Goal: Transaction & Acquisition: Purchase product/service

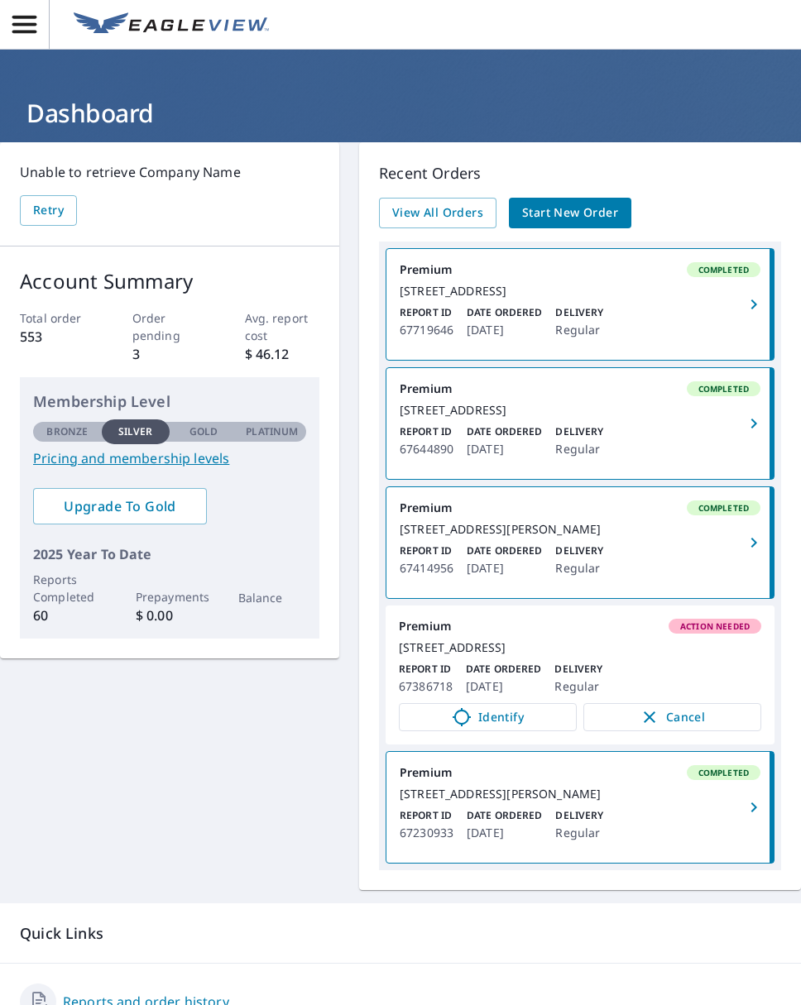
click at [536, 214] on span "Start New Order" at bounding box center [570, 213] width 96 height 21
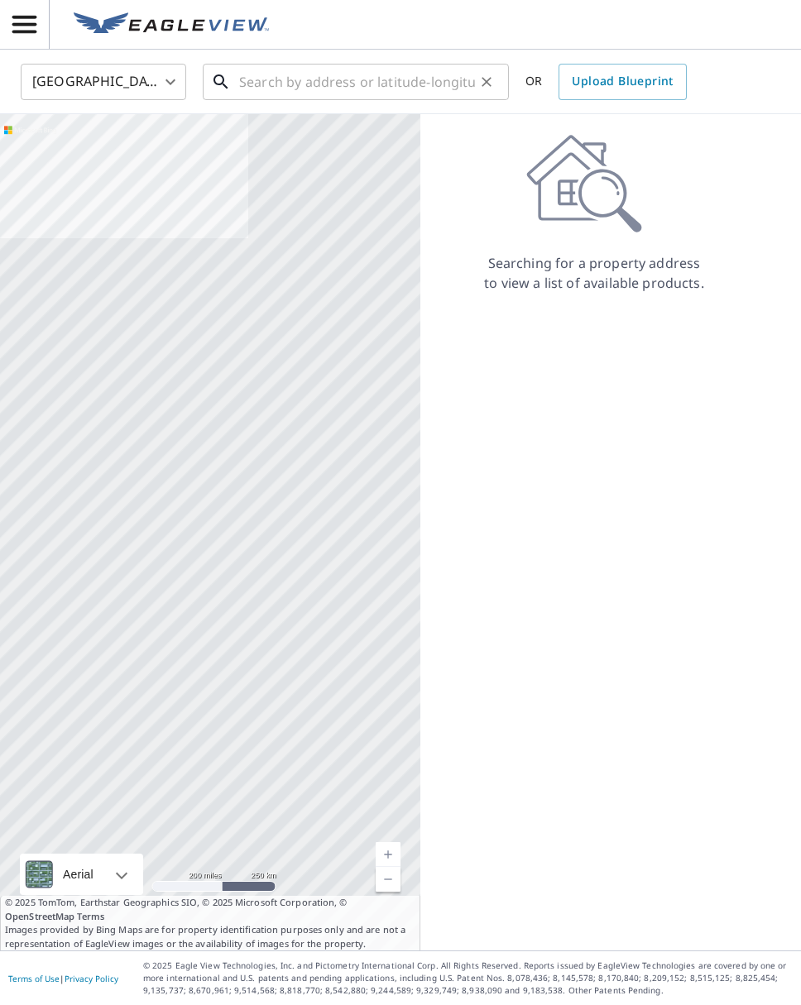
click at [311, 79] on input "text" at bounding box center [357, 82] width 236 height 46
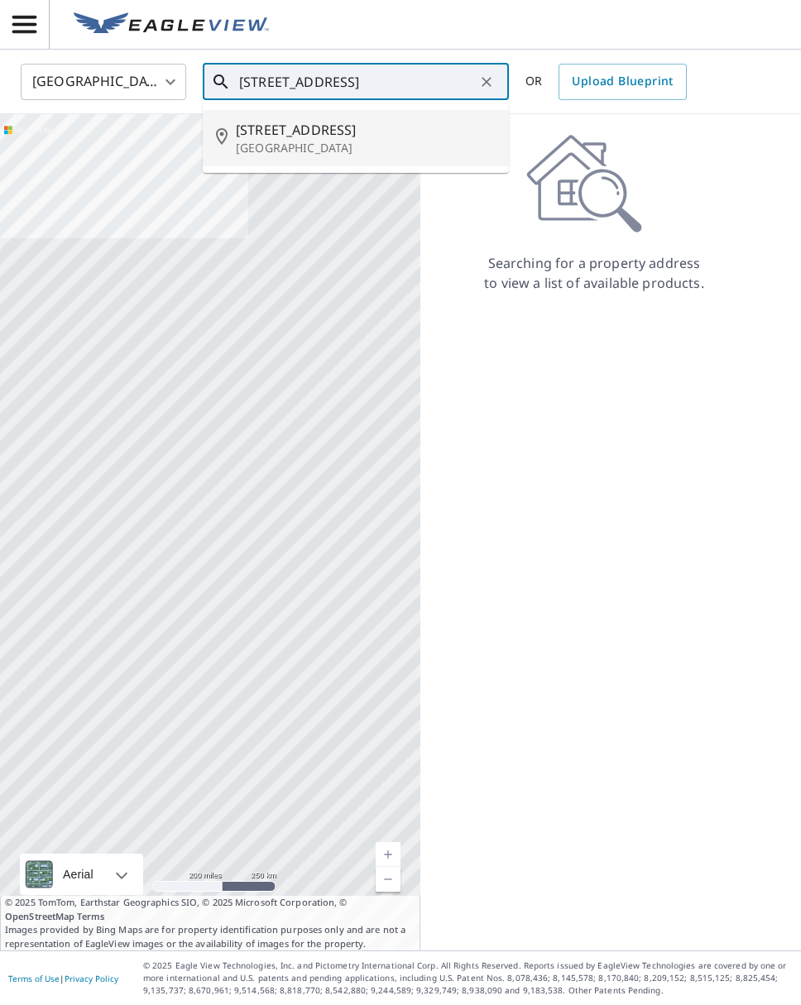
click at [263, 127] on span "[STREET_ADDRESS]" at bounding box center [366, 130] width 260 height 20
type input "[STREET_ADDRESS][PERSON_NAME]"
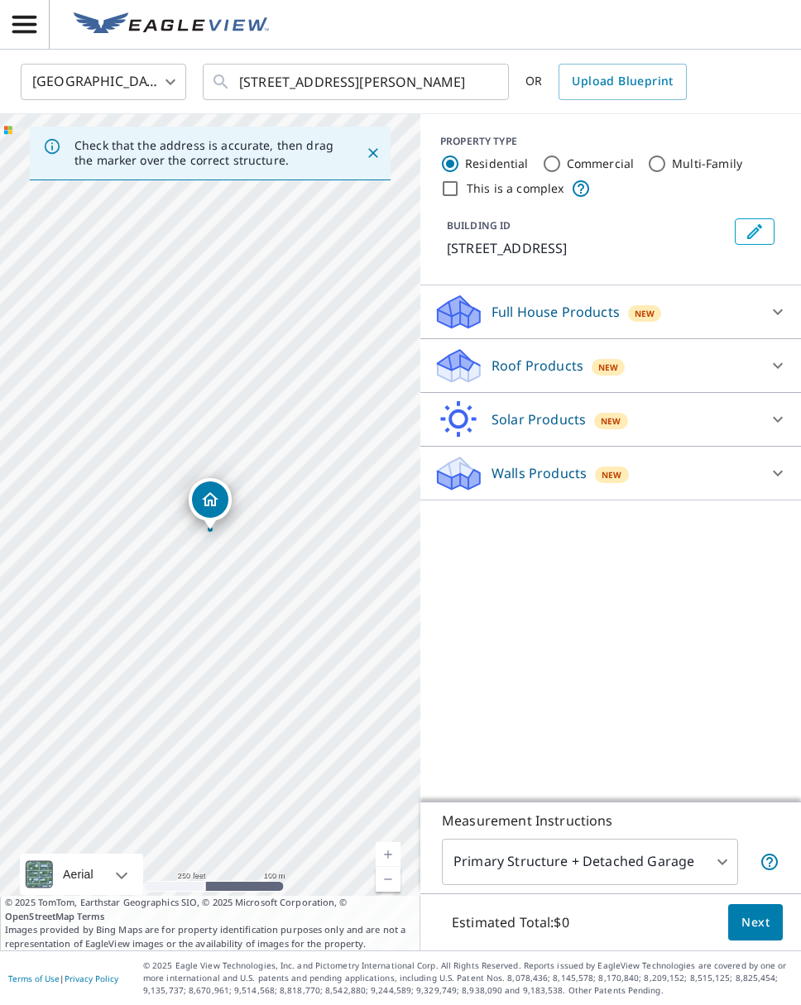
click at [560, 363] on p "Roof Products" at bounding box center [538, 366] width 92 height 20
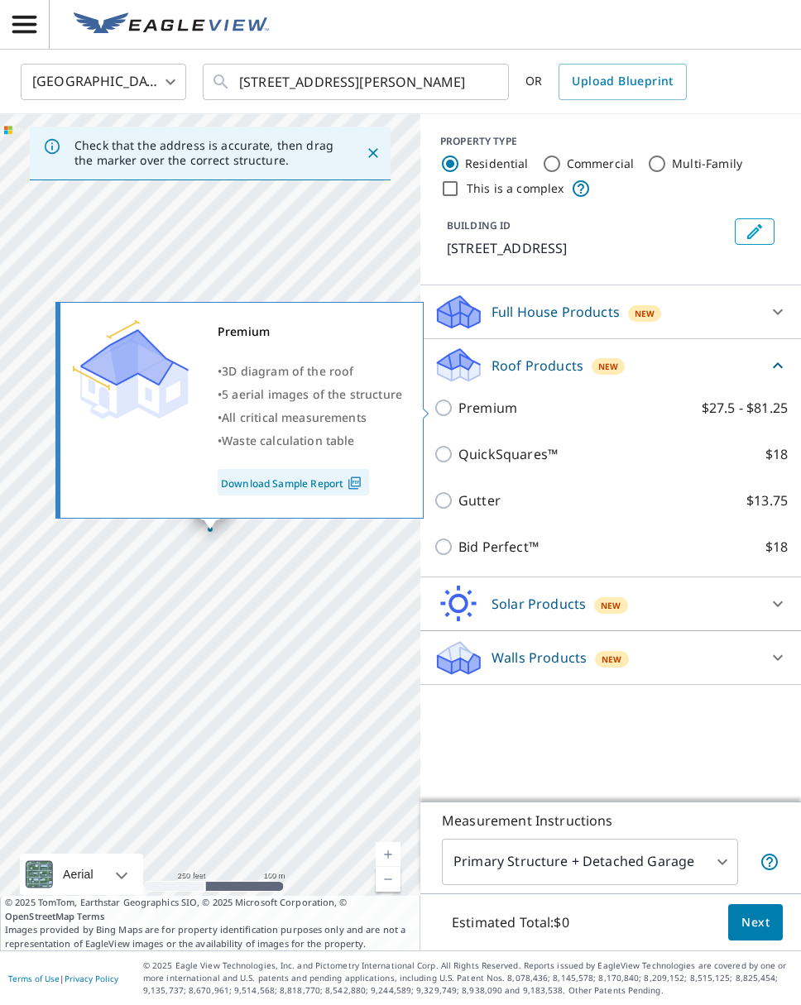
click at [492, 407] on p "Premium" at bounding box center [487, 408] width 59 height 20
click at [458, 407] on input "Premium $27.5 - $81.25" at bounding box center [446, 408] width 25 height 20
checkbox input "true"
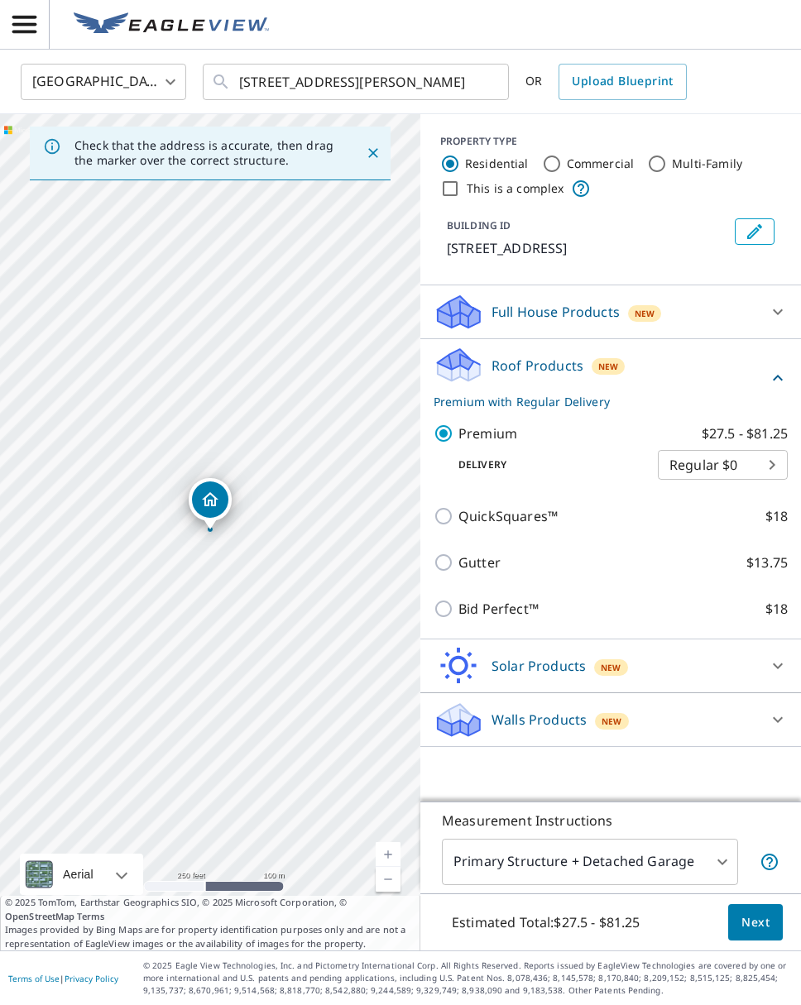
click at [724, 861] on body "PM PM [GEOGRAPHIC_DATA] US ​ [STREET_ADDRESS][PERSON_NAME] ​ OR Upload Blueprin…" at bounding box center [400, 502] width 801 height 1005
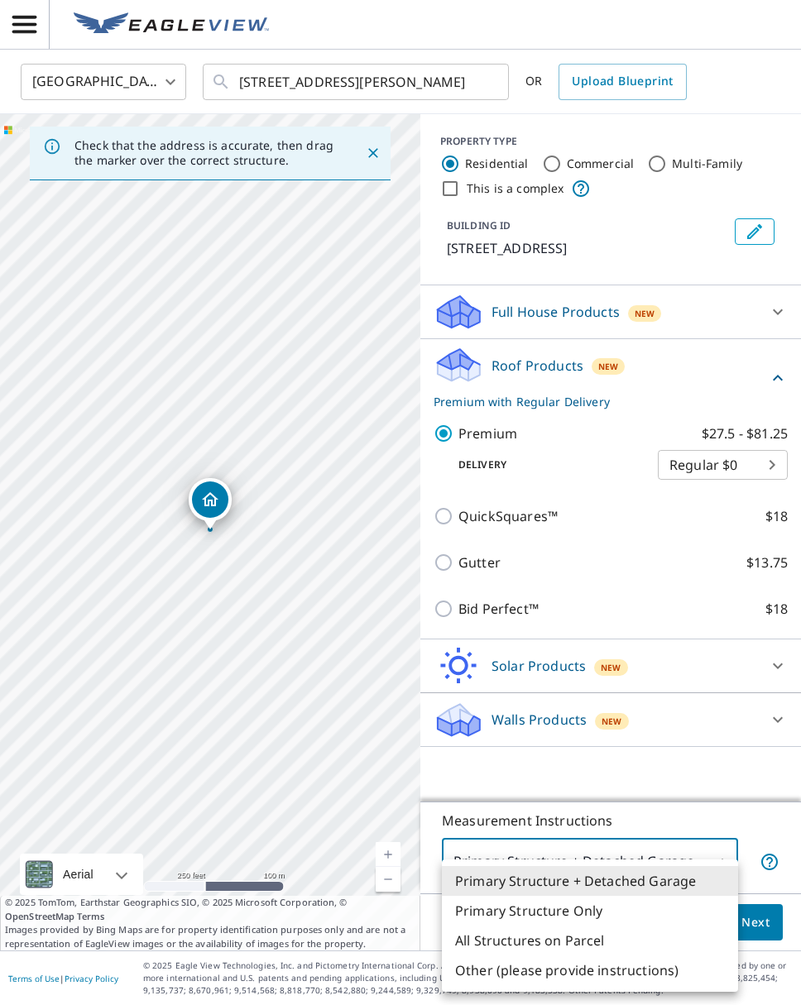
click at [587, 909] on li "Primary Structure Only" at bounding box center [590, 911] width 296 height 30
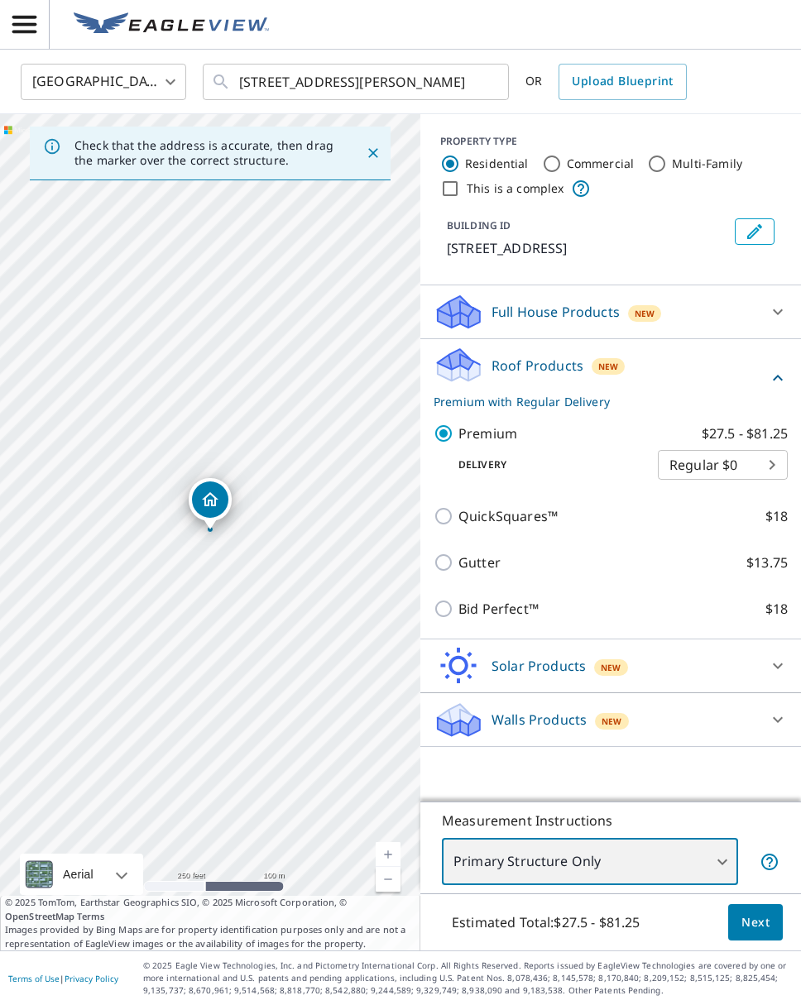
type input "2"
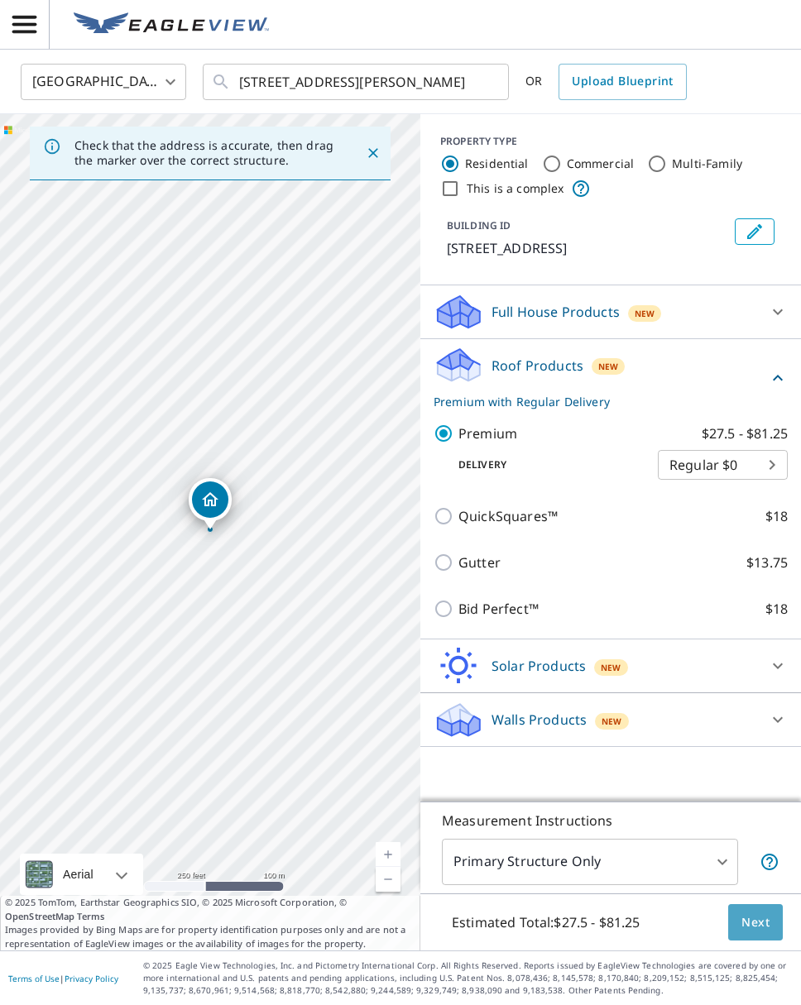
click at [769, 927] on span "Next" at bounding box center [755, 923] width 28 height 21
